Goal: Information Seeking & Learning: Learn about a topic

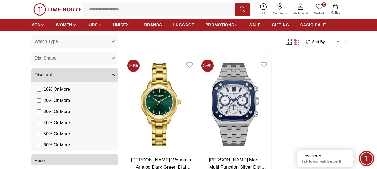
scroll to position [251, 0]
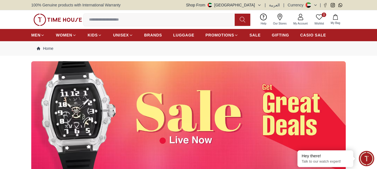
scroll to position [240, 0]
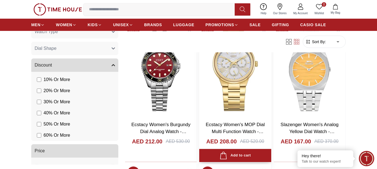
scroll to position [920, 0]
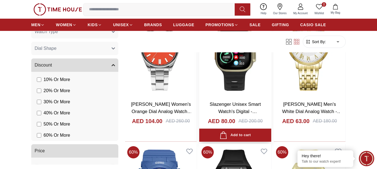
scroll to position [1032, 0]
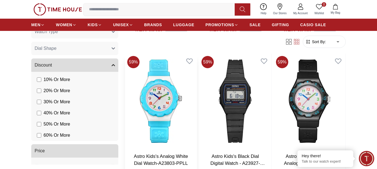
scroll to position [2148, 0]
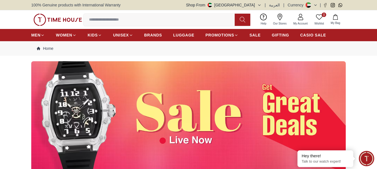
scroll to position [42, 0]
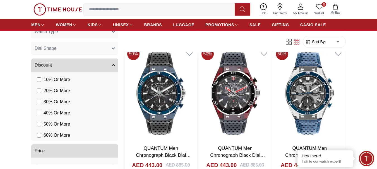
scroll to position [910, 0]
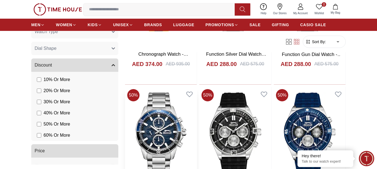
scroll to position [1691, 0]
